Goal: Entertainment & Leisure: Browse casually

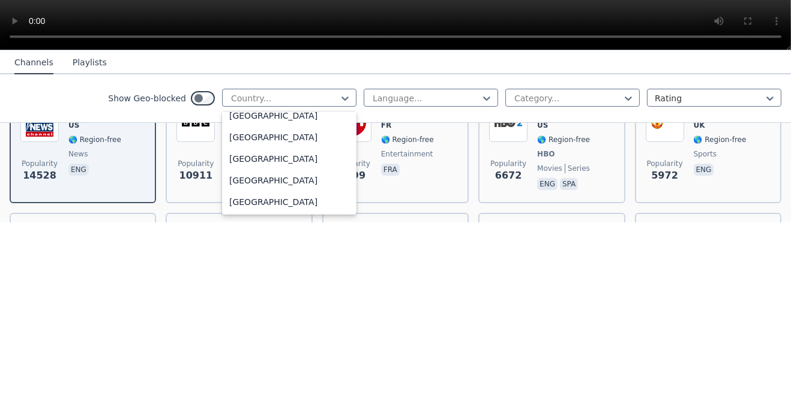
scroll to position [4763, 0]
click at [272, 198] on div "[GEOGRAPHIC_DATA]" at bounding box center [289, 187] width 134 height 22
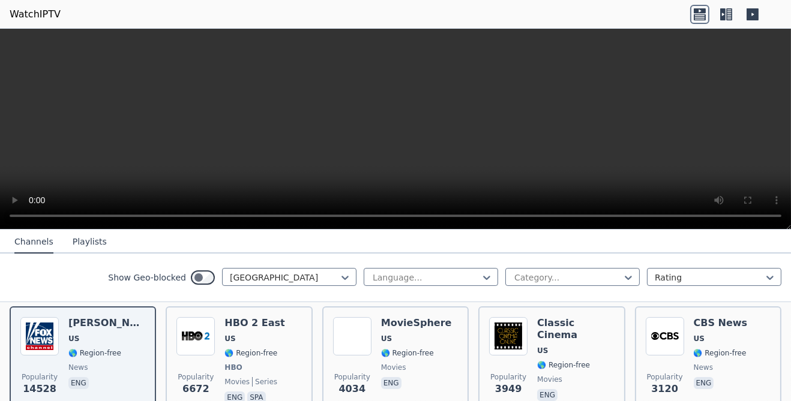
scroll to position [136, 0]
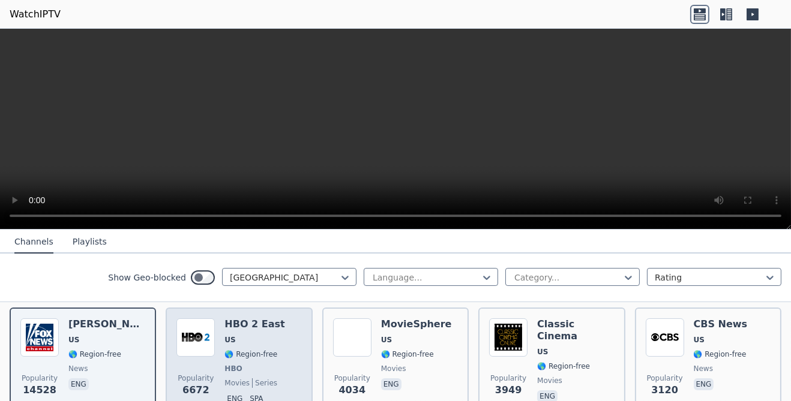
click at [202, 347] on img at bounding box center [195, 338] width 38 height 38
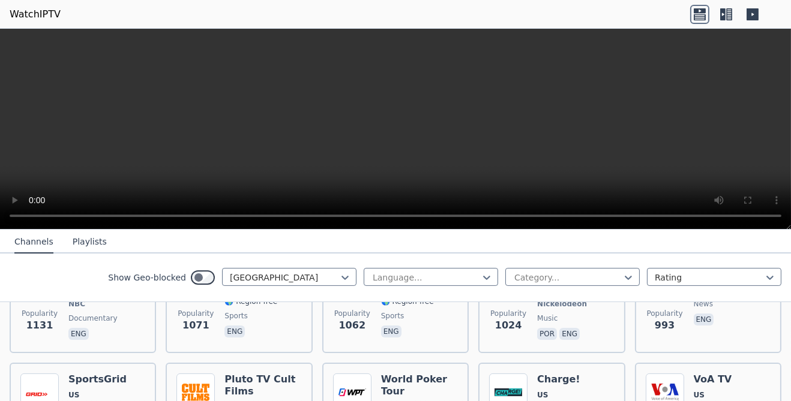
scroll to position [569, 0]
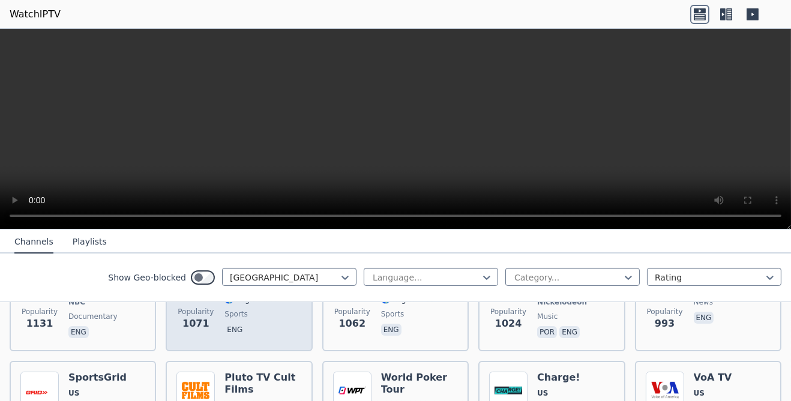
click at [242, 341] on div "Swerve Sports US 🌎 Region-free sports eng" at bounding box center [262, 296] width 77 height 89
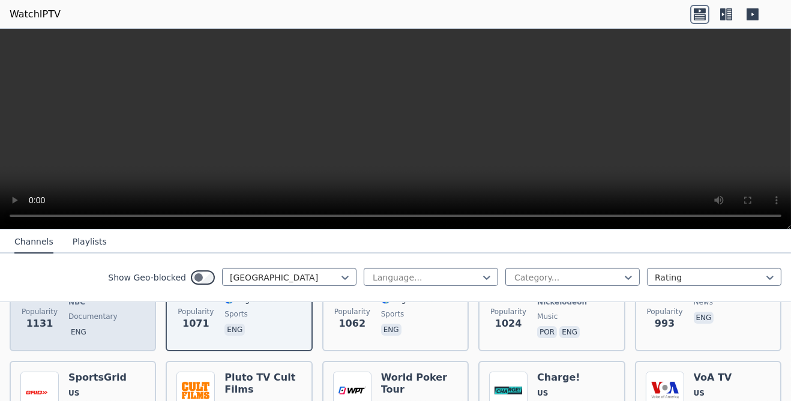
click at [103, 278] on span "US" at bounding box center [104, 274] width 73 height 10
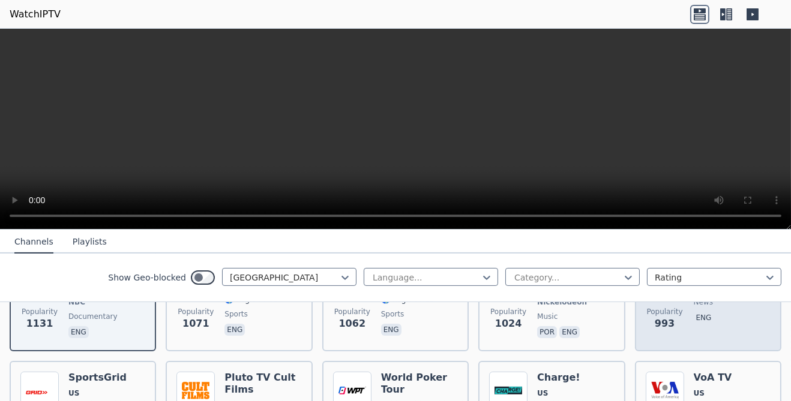
click at [691, 341] on div "Popularity 993 Newsmax TV US 🌎 Region-free news eng" at bounding box center [708, 296] width 125 height 89
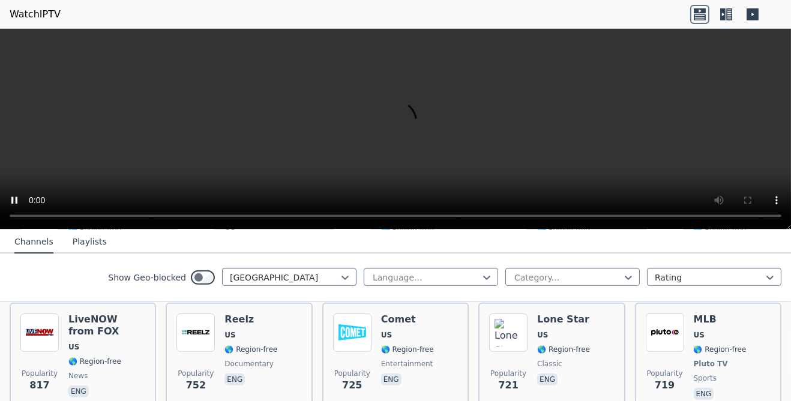
scroll to position [879, 0]
click at [100, 283] on div "I Heart 90s US 🌎 Region-free music eng" at bounding box center [97, 238] width 59 height 89
click at [704, 221] on span "US" at bounding box center [699, 216] width 11 height 10
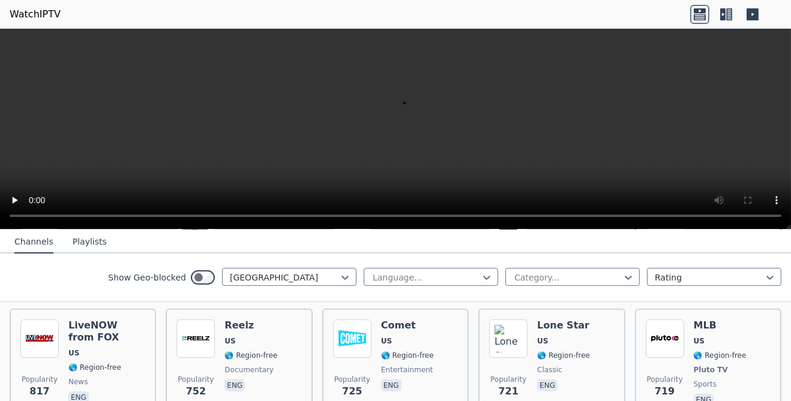
scroll to position [874, 0]
click at [692, 289] on div "Popularity 848 W14DK-D3 US 🌎 Region-free entertainment eng" at bounding box center [708, 244] width 125 height 89
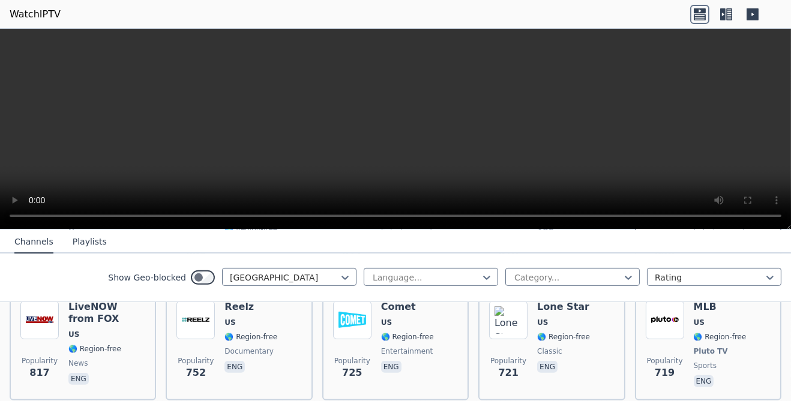
scroll to position [894, 0]
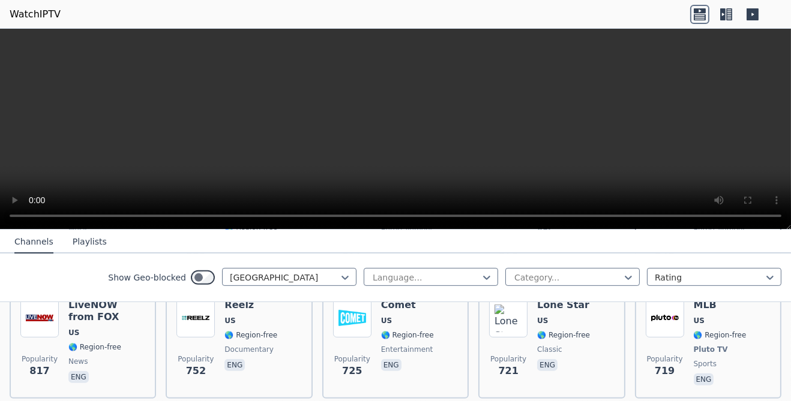
click at [690, 268] on div "Popularity 848 W14DK-D3 US 🌎 Region-free entertainment eng" at bounding box center [708, 223] width 125 height 89
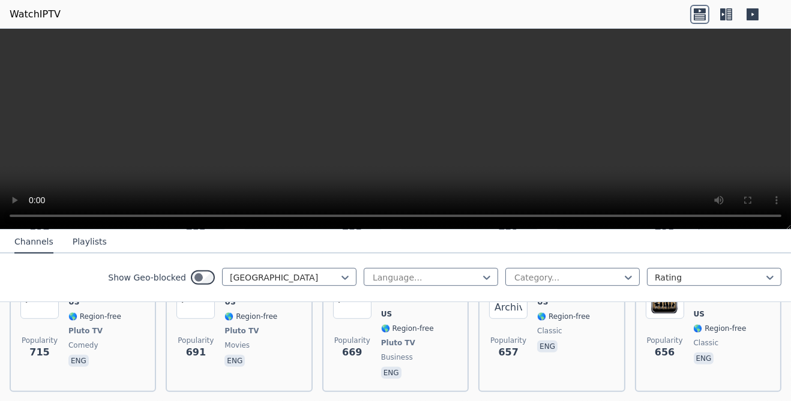
scroll to position [1032, 0]
click at [401, 188] on span "US" at bounding box center [407, 183] width 53 height 10
click at [253, 188] on span "US" at bounding box center [250, 183] width 53 height 10
click at [109, 185] on h6 "LiveNOW from FOX" at bounding box center [106, 173] width 77 height 24
click at [71, 250] on div "Popularity 817 LiveNOW from FOX US 🌎 Region-free news eng" at bounding box center [82, 205] width 125 height 89
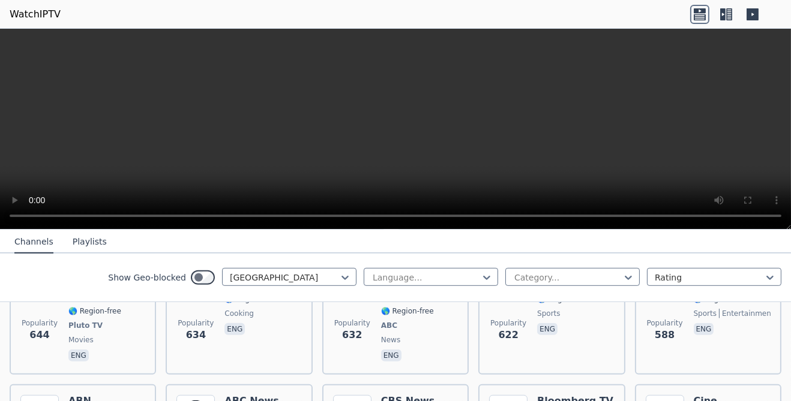
scroll to position [1182, 0]
click at [71, 232] on div "Popularity 715 FailArmy US 🌎 Region-free Pluto TV comedy eng" at bounding box center [82, 181] width 125 height 101
click at [535, 232] on div "Popularity 657 The Archive US 🌎 Region-free classic eng" at bounding box center [551, 181] width 125 height 101
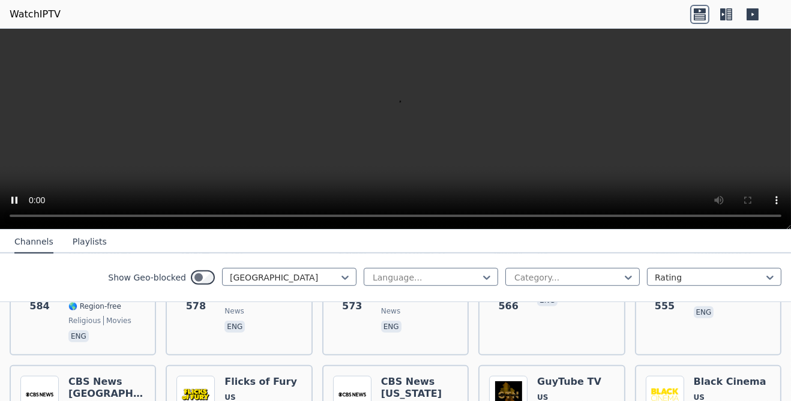
scroll to position [1343, 0]
click at [704, 129] on span "US" at bounding box center [699, 124] width 11 height 10
click at [235, 143] on span "🌎 Region-free" at bounding box center [250, 139] width 53 height 10
click at [100, 155] on span "🌎 Region-free" at bounding box center [94, 151] width 53 height 10
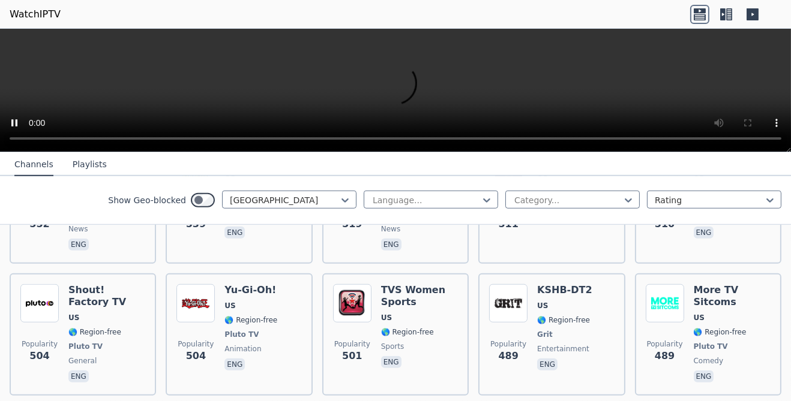
scroll to position [1502, 0]
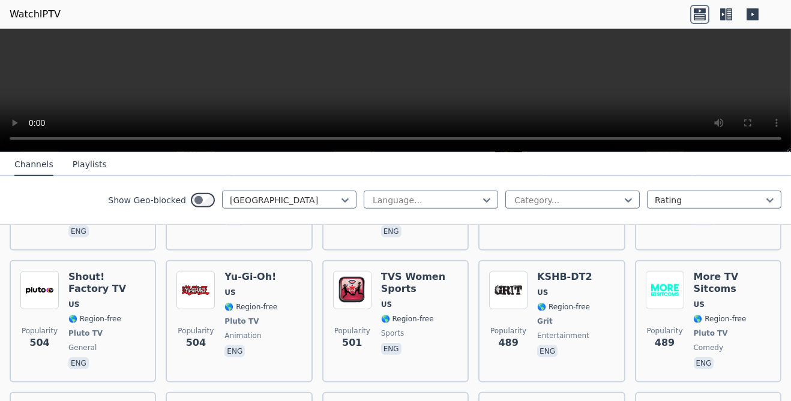
click at [698, 108] on div "Popularity 555 Cine Romantico US 🌎 Region-free movies eng" at bounding box center [708, 53] width 125 height 110
click at [550, 53] on span "business" at bounding box center [553, 48] width 32 height 10
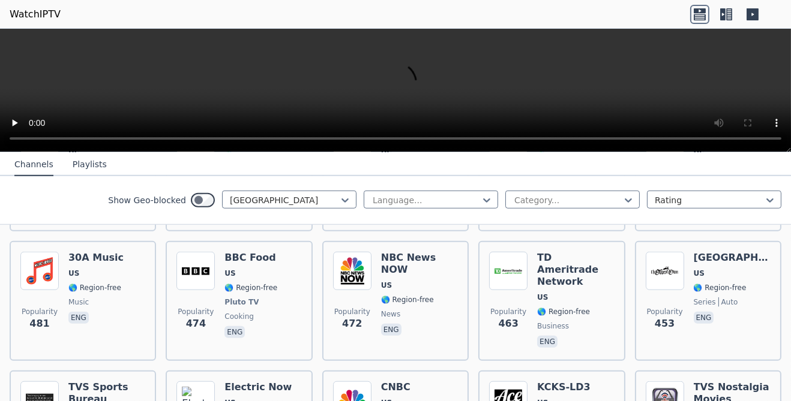
scroll to position [1654, 0]
click at [684, 74] on span "Popularity 510" at bounding box center [665, 54] width 38 height 38
click at [555, 28] on span "🌎 Region-free" at bounding box center [563, 24] width 53 height 10
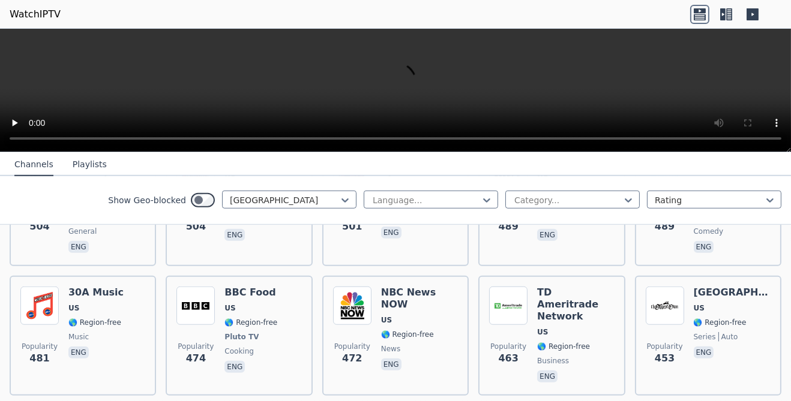
scroll to position [1619, 0]
click at [230, 63] on span "🌎 Region-free" at bounding box center [250, 58] width 53 height 10
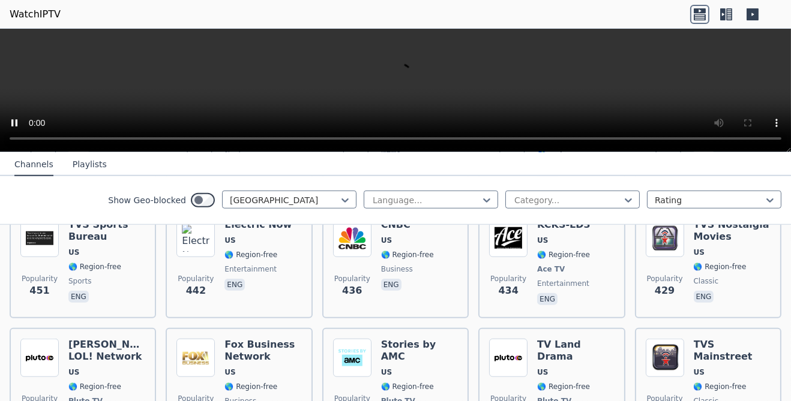
scroll to position [1815, 0]
click at [91, 59] on div "Shout! Factory TV US 🌎 Region-free Pluto TV general eng" at bounding box center [106, 8] width 77 height 101
click at [410, 59] on div "TVS Women Sports US 🌎 Region-free sports eng" at bounding box center [419, 8] width 77 height 101
click at [568, 13] on span "Grit" at bounding box center [564, 9] width 55 height 10
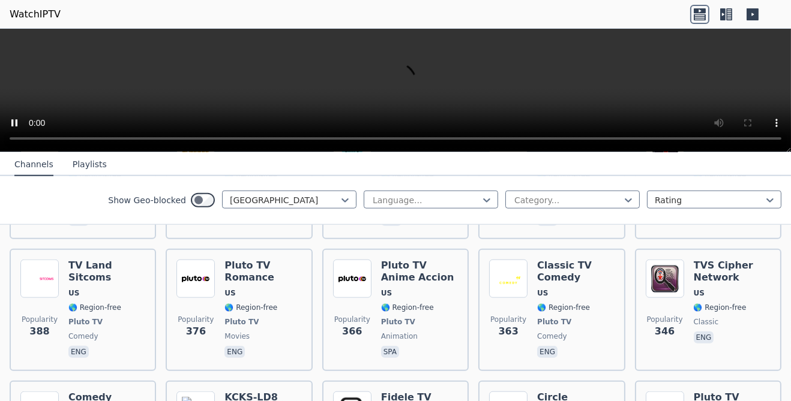
scroll to position [2027, 0]
